Goal: Check status

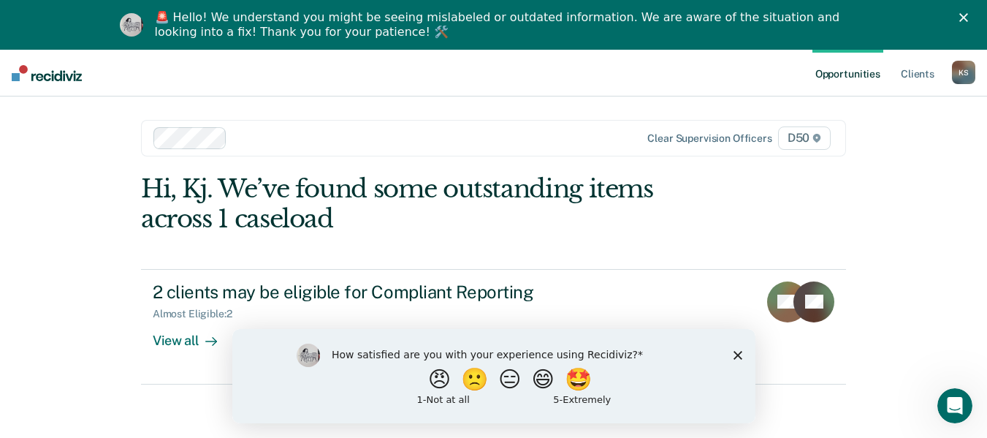
scroll to position [50, 0]
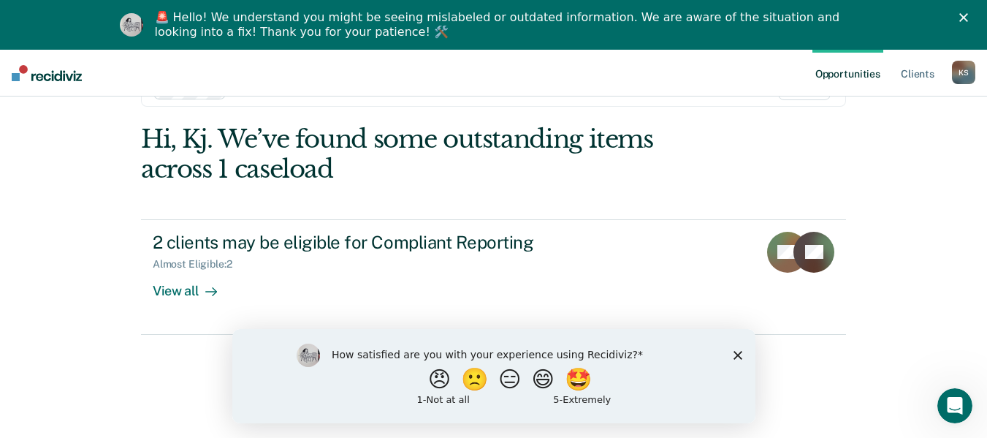
click at [736, 353] on polygon "Close survey" at bounding box center [737, 354] width 9 height 9
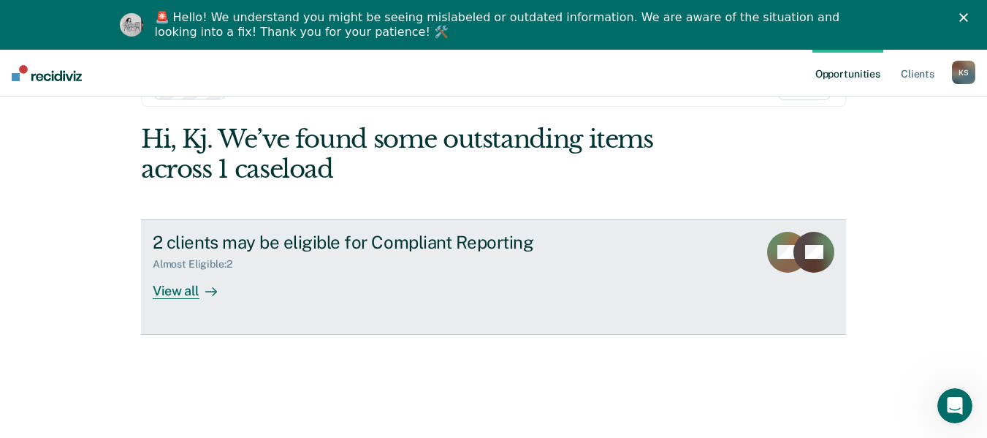
click at [207, 286] on icon at bounding box center [211, 292] width 12 height 12
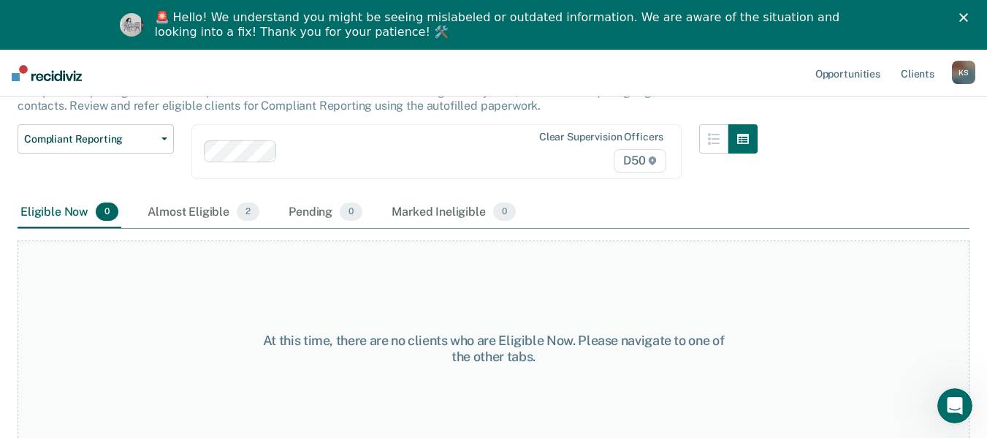
scroll to position [126, 0]
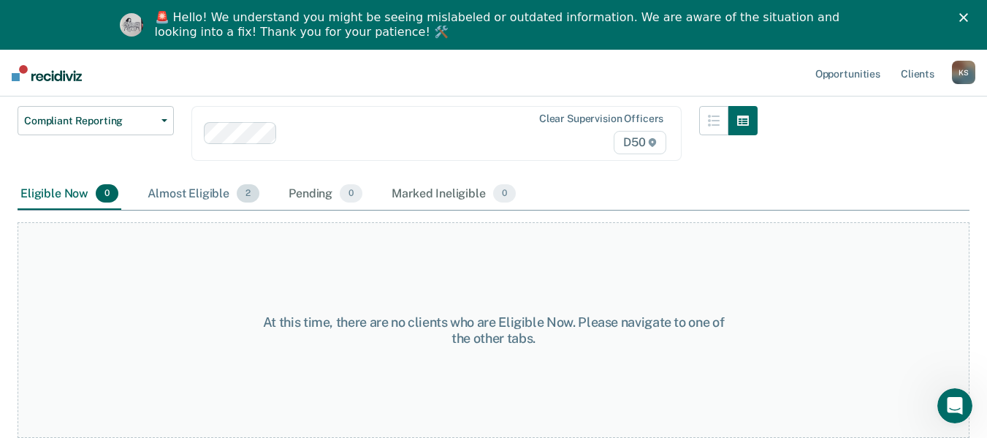
click at [185, 196] on div "Almost Eligible 2" at bounding box center [204, 194] width 118 height 32
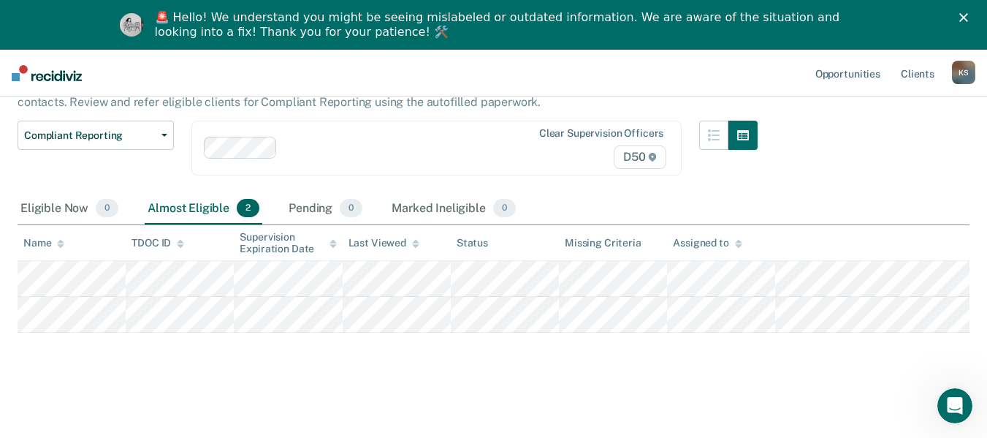
scroll to position [132, 0]
